Goal: Book appointment/travel/reservation

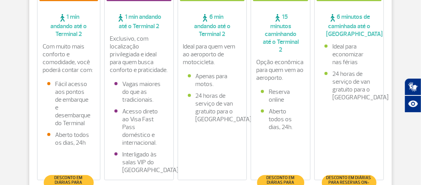
scroll to position [130, 0]
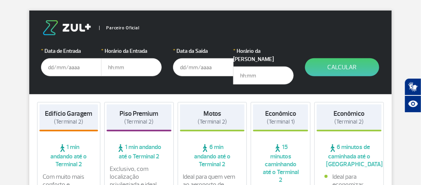
click at [78, 67] on input "text" at bounding box center [71, 67] width 61 height 18
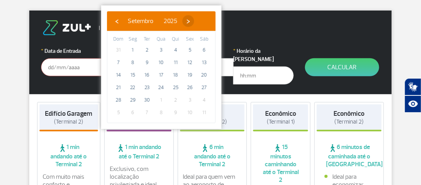
click at [194, 22] on span "›" at bounding box center [189, 21] width 12 height 12
click at [147, 74] on span "14" at bounding box center [147, 75] width 13 height 13
type input "[DATE]"
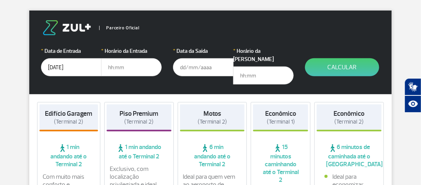
click at [137, 68] on input "text" at bounding box center [131, 67] width 61 height 18
click at [119, 66] on input "text" at bounding box center [131, 67] width 61 height 18
click at [145, 66] on input "text" at bounding box center [131, 67] width 61 height 18
type input "14:00"
click at [214, 64] on input "text" at bounding box center [203, 67] width 61 height 18
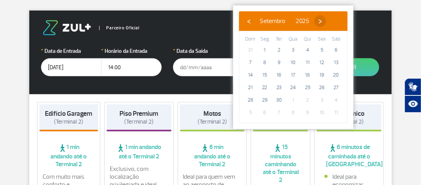
click at [326, 21] on span "›" at bounding box center [321, 21] width 12 height 12
click at [295, 101] on span "29" at bounding box center [293, 100] width 13 height 13
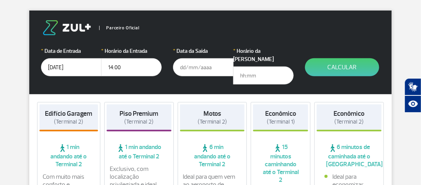
type input "[DATE]"
click at [269, 68] on input "text" at bounding box center [263, 75] width 61 height 18
type input "11:00"
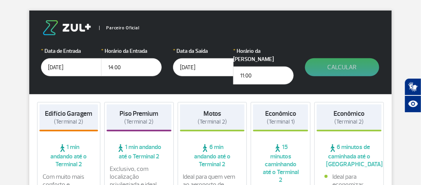
click at [339, 68] on button "Calcular" at bounding box center [342, 67] width 74 height 18
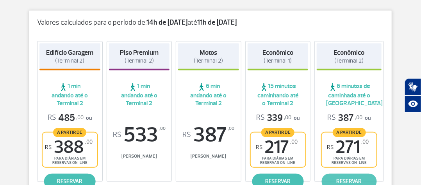
click at [348, 179] on link "reservar" at bounding box center [349, 182] width 55 height 16
